Goal: Transaction & Acquisition: Purchase product/service

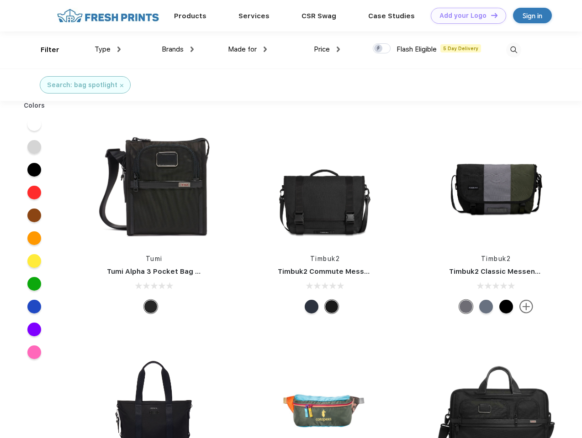
click at [465, 16] on link "Add your Logo Design Tool" at bounding box center [468, 16] width 75 height 16
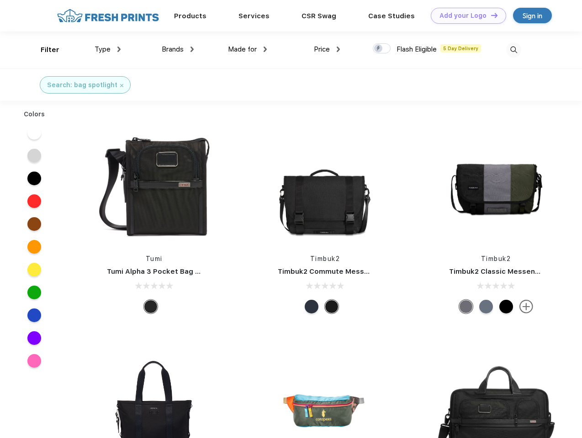
click at [0, 0] on div "Design Tool" at bounding box center [0, 0] width 0 height 0
click at [490, 15] on link "Add your Logo Design Tool" at bounding box center [468, 16] width 75 height 16
click at [44, 50] on div "Filter" at bounding box center [50, 50] width 19 height 11
click at [108, 49] on span "Type" at bounding box center [103, 49] width 16 height 8
click at [178, 49] on span "Brands" at bounding box center [173, 49] width 22 height 8
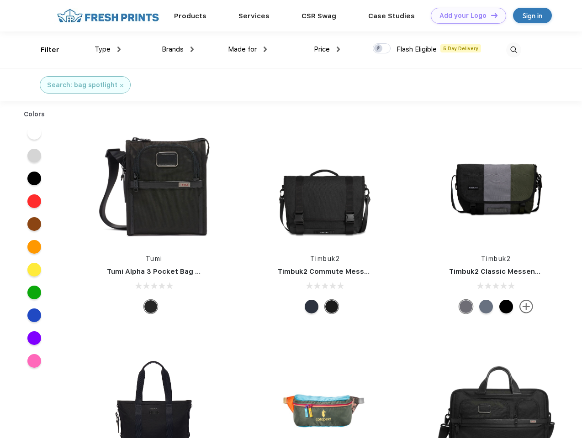
click at [248, 49] on span "Made for" at bounding box center [242, 49] width 29 height 8
click at [327, 49] on span "Price" at bounding box center [322, 49] width 16 height 8
click at [382, 49] on div at bounding box center [382, 48] width 18 height 10
click at [379, 49] on input "checkbox" at bounding box center [376, 46] width 6 height 6
click at [513, 50] on img at bounding box center [513, 49] width 15 height 15
